Goal: Find specific page/section: Find specific page/section

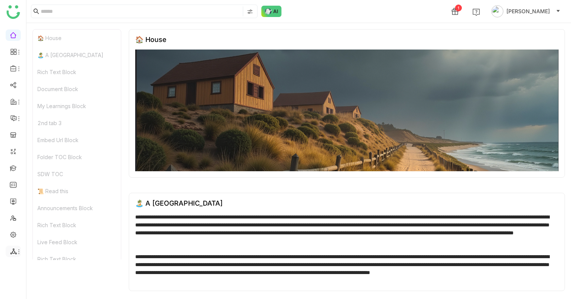
click at [13, 248] on icon at bounding box center [13, 251] width 7 height 7
click at [15, 235] on link at bounding box center [13, 234] width 7 height 6
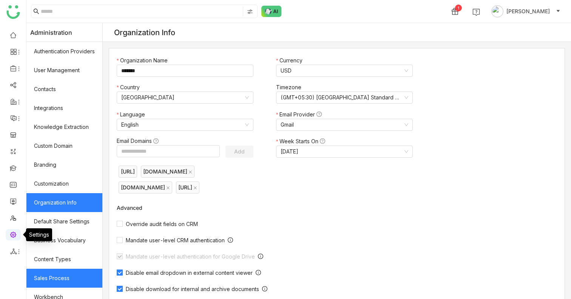
scroll to position [102, 0]
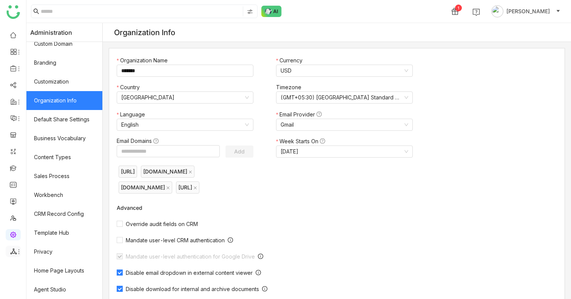
click at [14, 253] on icon at bounding box center [13, 251] width 7 height 7
click at [53, 241] on link "List" at bounding box center [54, 239] width 52 height 5
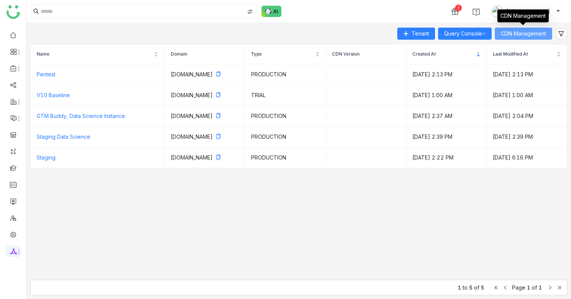
click at [524, 32] on span "CDN Management" at bounding box center [523, 33] width 45 height 8
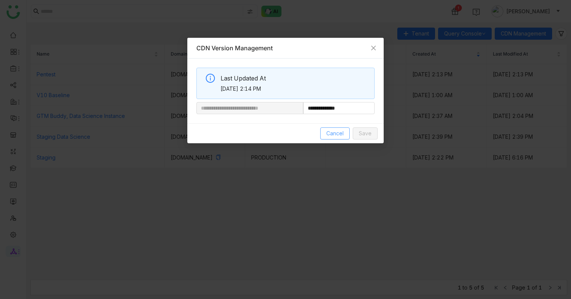
click at [341, 133] on span "Cancel" at bounding box center [334, 133] width 17 height 8
